Goal: Transaction & Acquisition: Purchase product/service

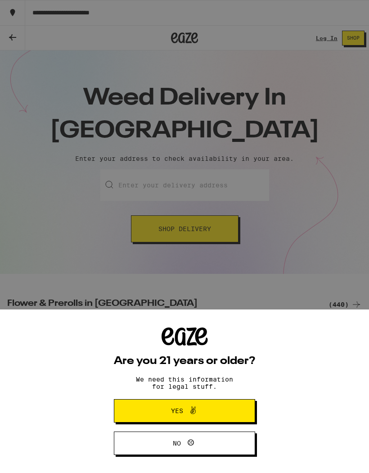
click at [204, 409] on span "Yes" at bounding box center [184, 411] width 68 height 12
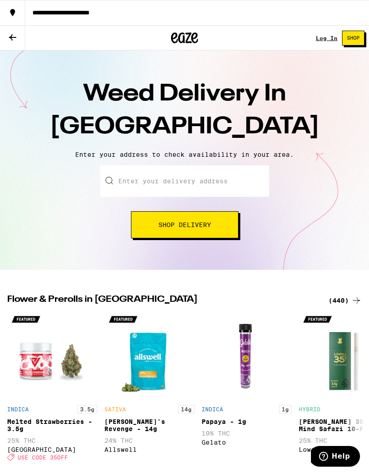
click at [192, 228] on span "Shop Delivery" at bounding box center [184, 224] width 53 height 6
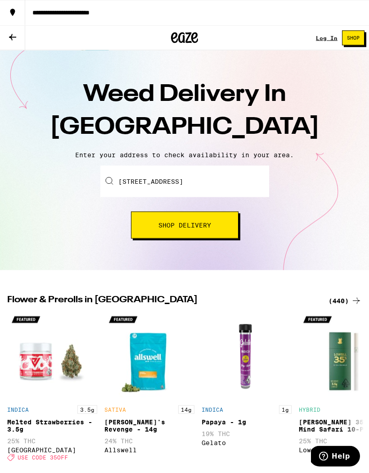
scroll to position [4, 0]
click at [192, 232] on button "Shop Delivery" at bounding box center [185, 225] width 108 height 27
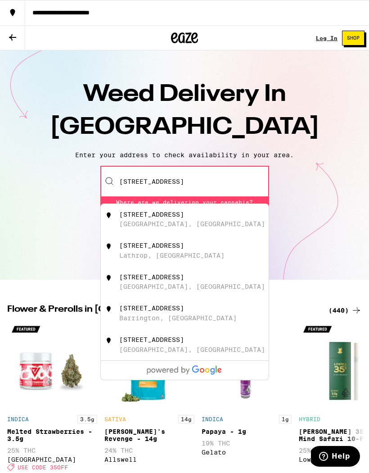
click at [165, 227] on div "[GEOGRAPHIC_DATA], [GEOGRAPHIC_DATA]" at bounding box center [192, 223] width 146 height 7
type input "[STREET_ADDRESS]"
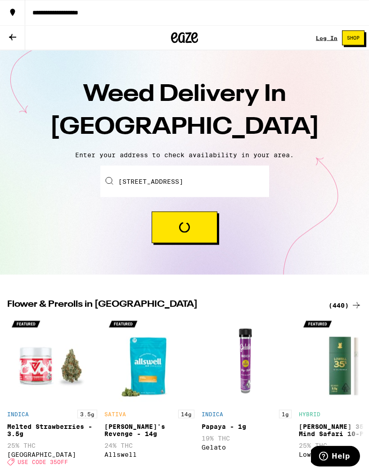
scroll to position [4, 0]
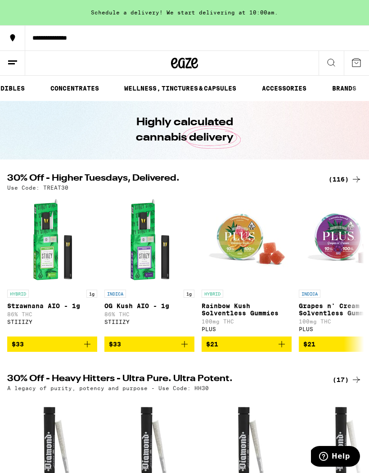
scroll to position [0, 231]
click at [287, 91] on link "ACCESSORIES" at bounding box center [284, 88] width 54 height 11
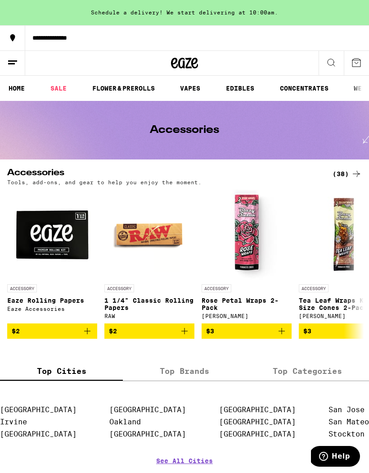
click at [341, 176] on div "(38)" at bounding box center [347, 173] width 29 height 11
